Goal: Information Seeking & Learning: Learn about a topic

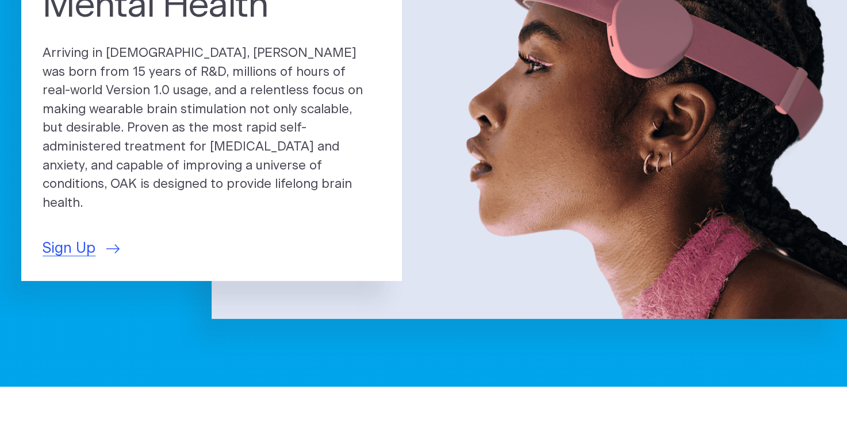
scroll to position [460, 0]
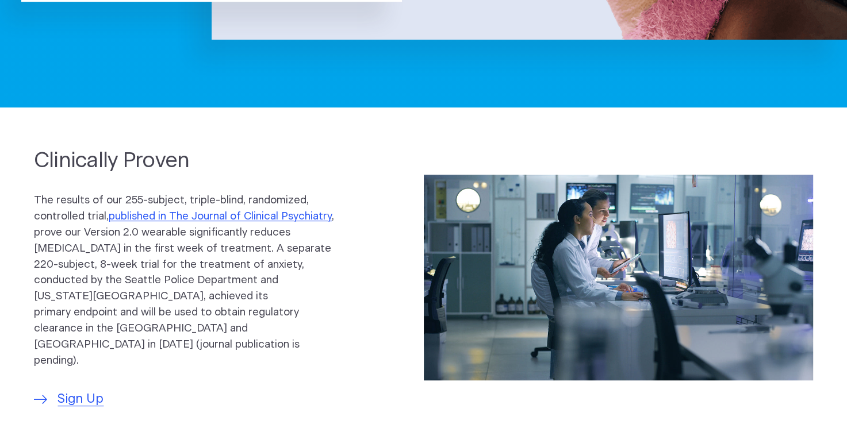
drag, startPoint x: 276, startPoint y: 226, endPoint x: 186, endPoint y: 270, distance: 100.0
click at [186, 270] on p "The results of our 255-subject, triple-blind, randomized, controlled trial, pub…" at bounding box center [186, 281] width 304 height 176
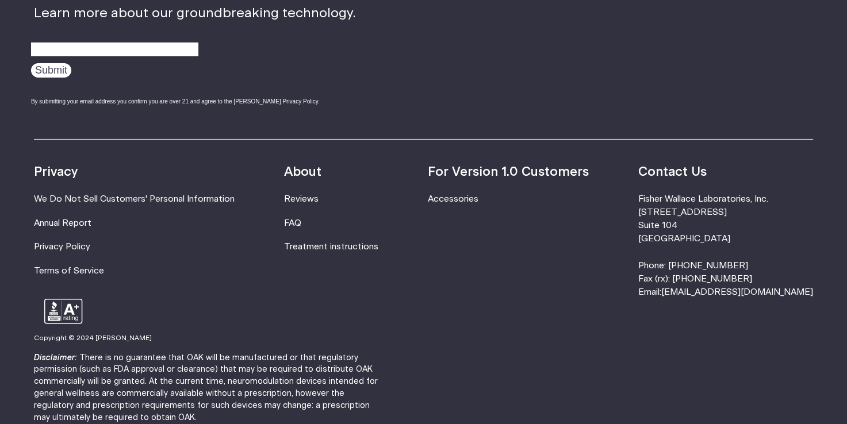
scroll to position [0, 0]
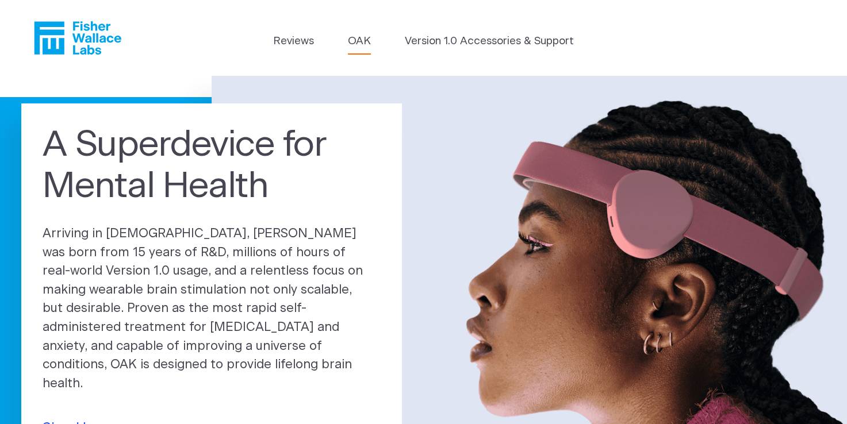
click at [364, 45] on link "OAK" at bounding box center [359, 41] width 23 height 16
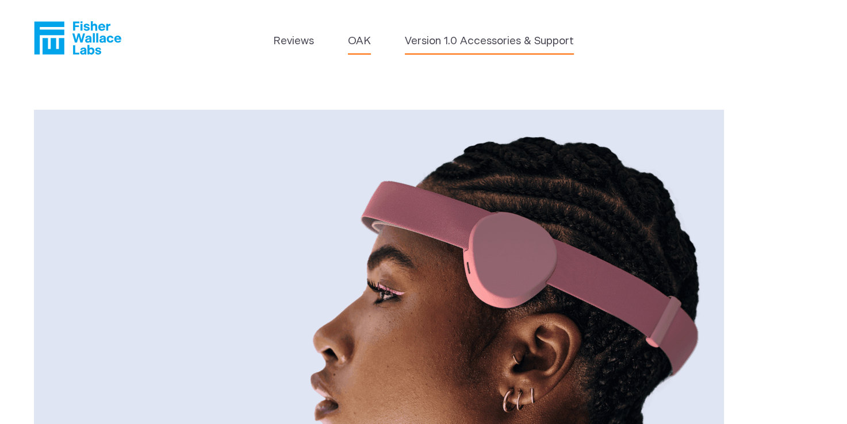
click at [496, 45] on link "Version 1.0 Accessories & Support" at bounding box center [489, 41] width 169 height 16
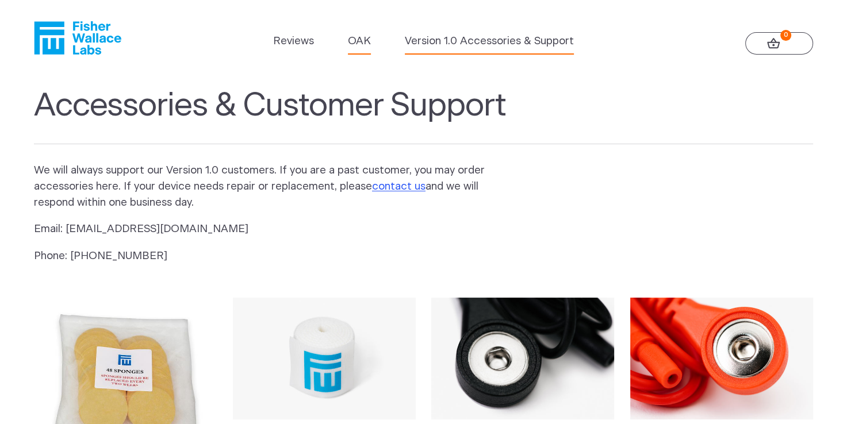
click at [354, 36] on link "OAK" at bounding box center [359, 41] width 23 height 16
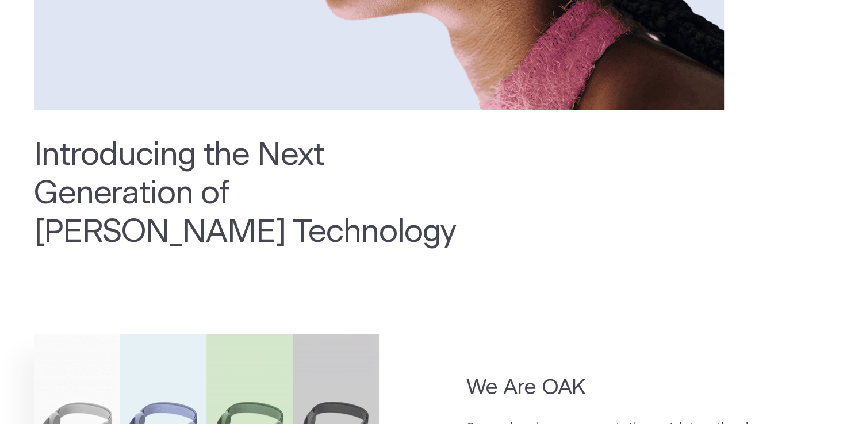
scroll to position [862, 0]
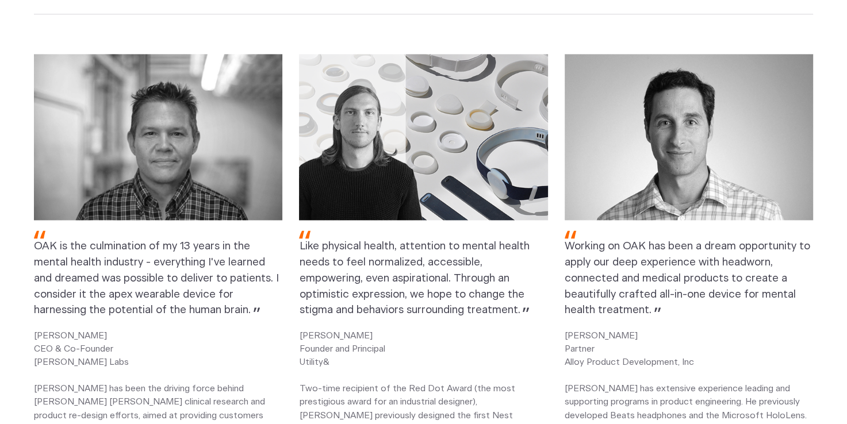
drag, startPoint x: 363, startPoint y: 137, endPoint x: 360, endPoint y: 132, distance: 6.4
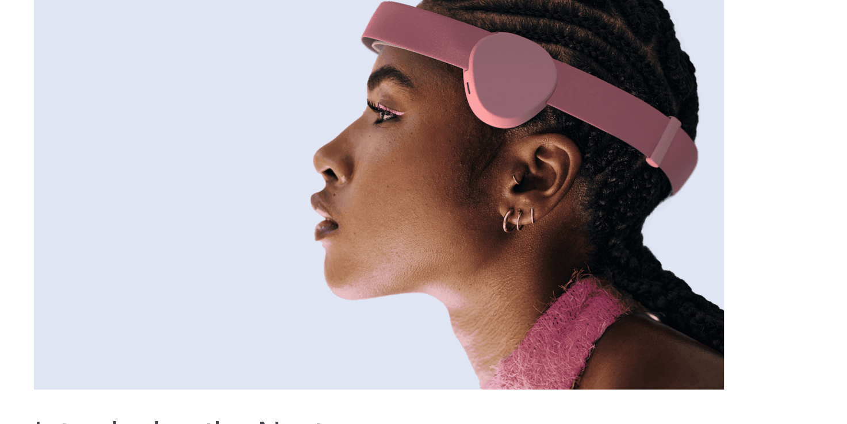
scroll to position [172, 0]
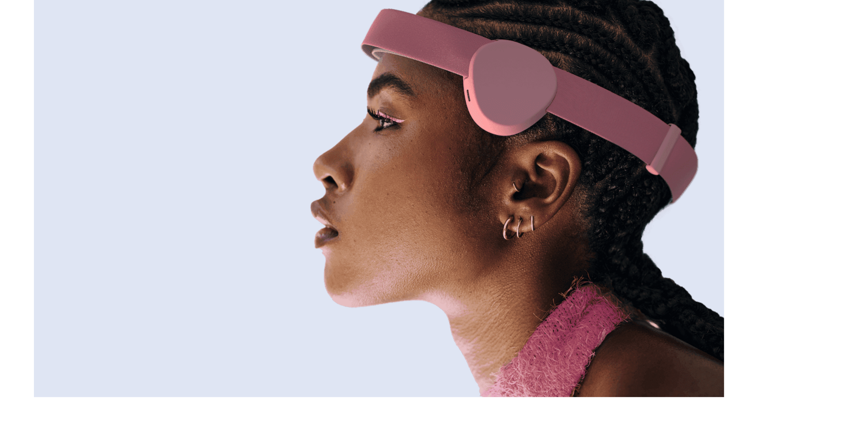
drag, startPoint x: 359, startPoint y: 125, endPoint x: 344, endPoint y: 135, distance: 17.5
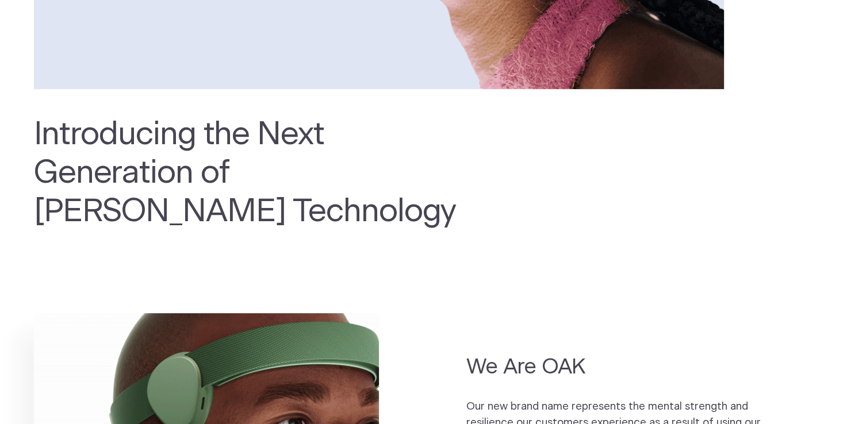
scroll to position [0, 0]
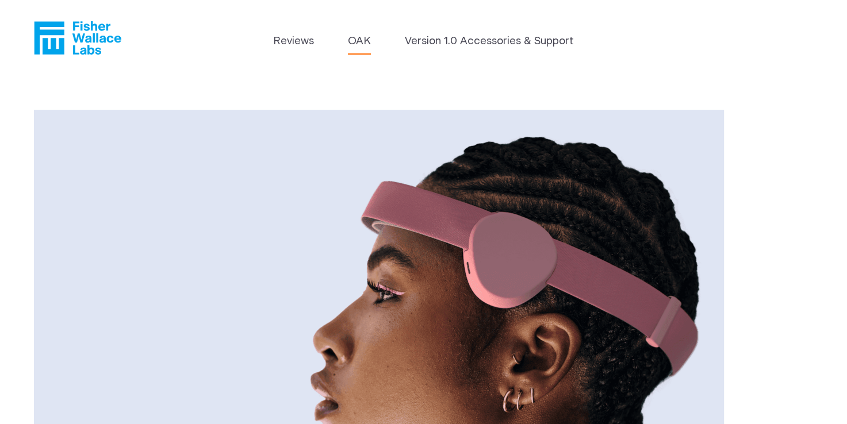
click at [466, 29] on header "Reviews OAK Version 1.0 Accessories & Support" at bounding box center [423, 38] width 847 height 76
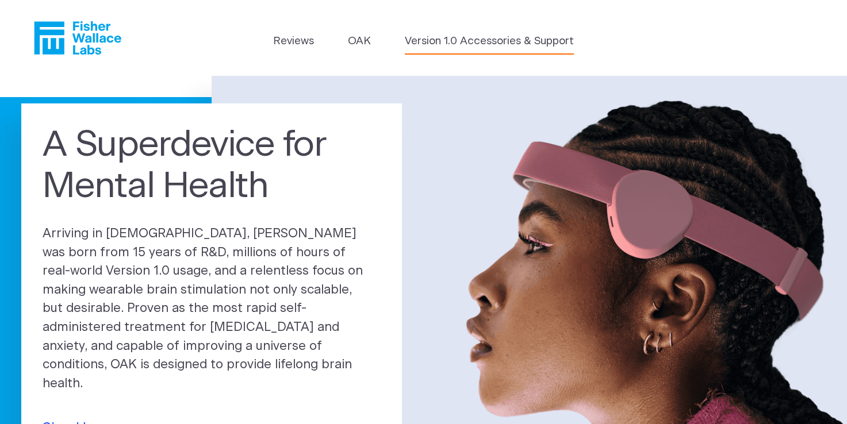
click at [458, 38] on link "Version 1.0 Accessories & Support" at bounding box center [489, 41] width 169 height 16
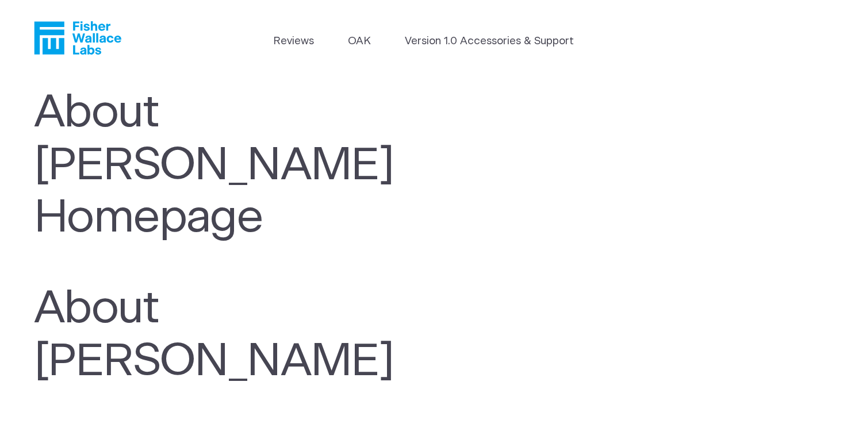
click at [117, 40] on icon "Fisher Wallace" at bounding box center [77, 37] width 87 height 33
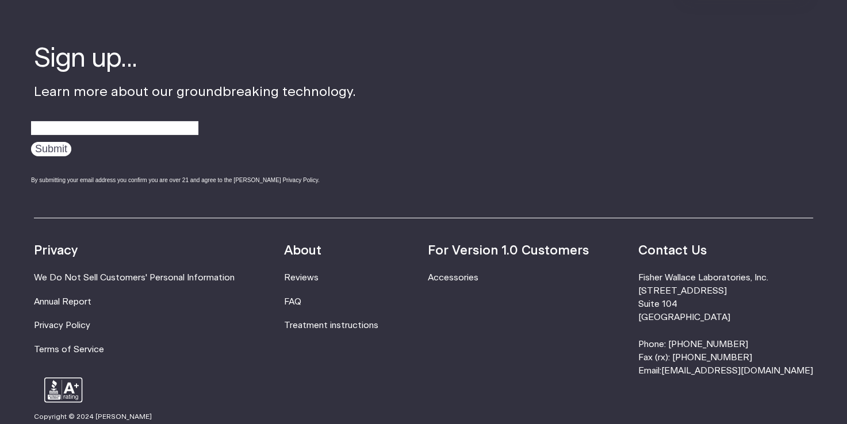
scroll to position [3769, 0]
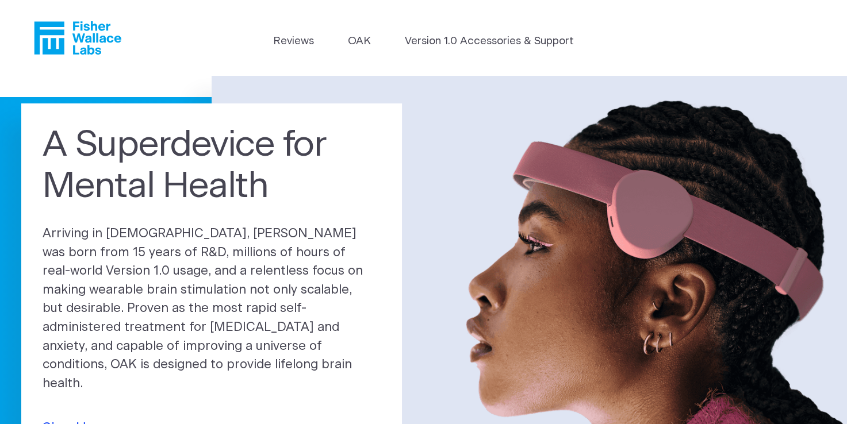
click at [64, 40] on icon "Fisher Wallace" at bounding box center [82, 37] width 79 height 33
click at [69, 42] on icon "Fisher Wallace" at bounding box center [77, 37] width 87 height 33
click at [291, 44] on link "Reviews" at bounding box center [293, 41] width 41 height 16
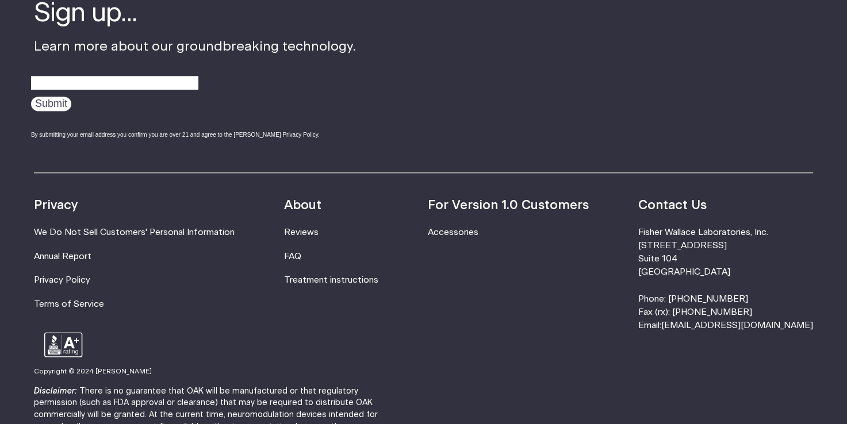
scroll to position [1510, 0]
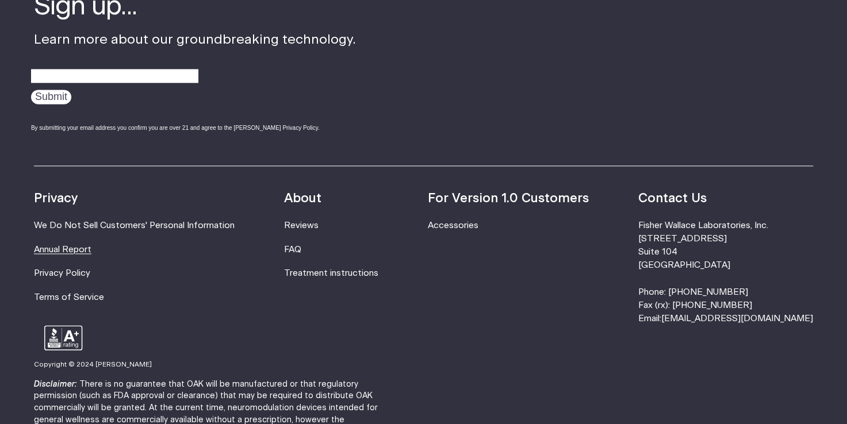
click at [76, 245] on link "Annual Report" at bounding box center [62, 249] width 57 height 9
click at [301, 245] on link "FAQ" at bounding box center [292, 249] width 17 height 9
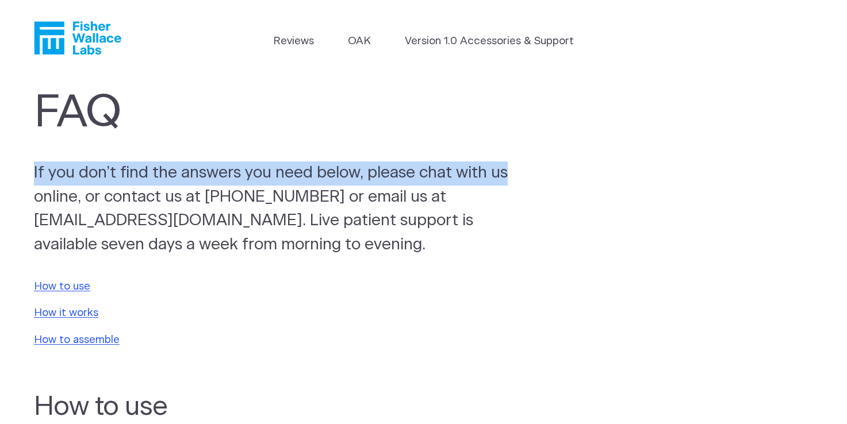
drag, startPoint x: 846, startPoint y: 77, endPoint x: 846, endPoint y: 153, distance: 75.9
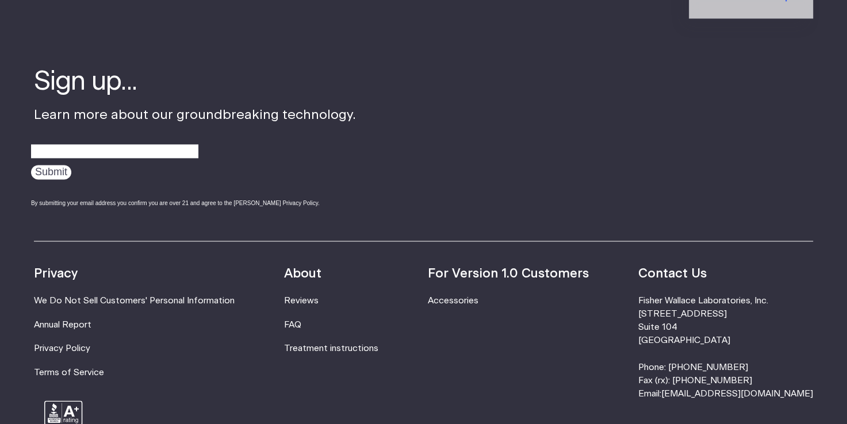
scroll to position [1529, 0]
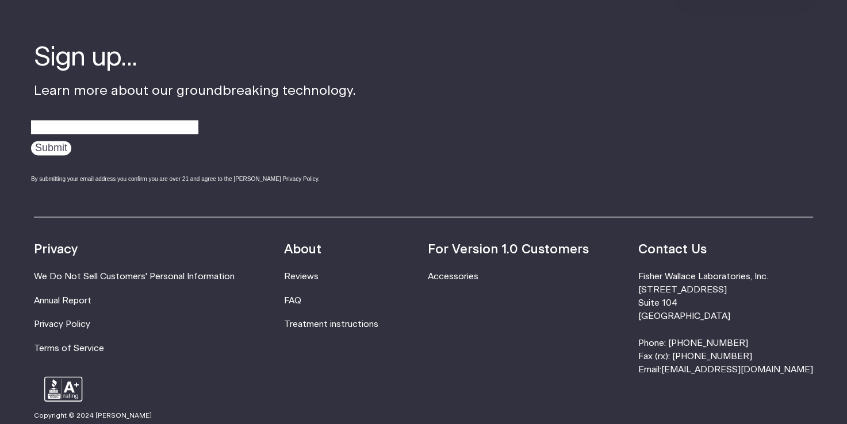
click at [63, 406] on footer "Sign up... Learn more about our groundbreaking technology. Submit By submitting…" at bounding box center [423, 275] width 847 height 605
drag, startPoint x: 63, startPoint y: 392, endPoint x: 66, endPoint y: 405, distance: 12.9
click at [64, 397] on icon at bounding box center [63, 389] width 39 height 25
click at [72, 417] on footer "Sign up... Learn more about our groundbreaking technology. Submit By submitting…" at bounding box center [423, 275] width 847 height 605
